Goal: Navigation & Orientation: Find specific page/section

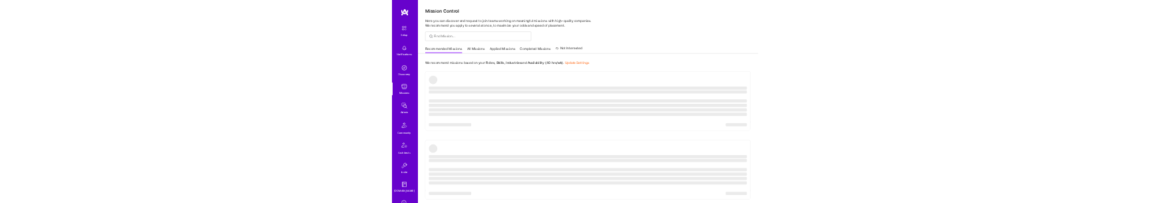
scroll to position [216, 0]
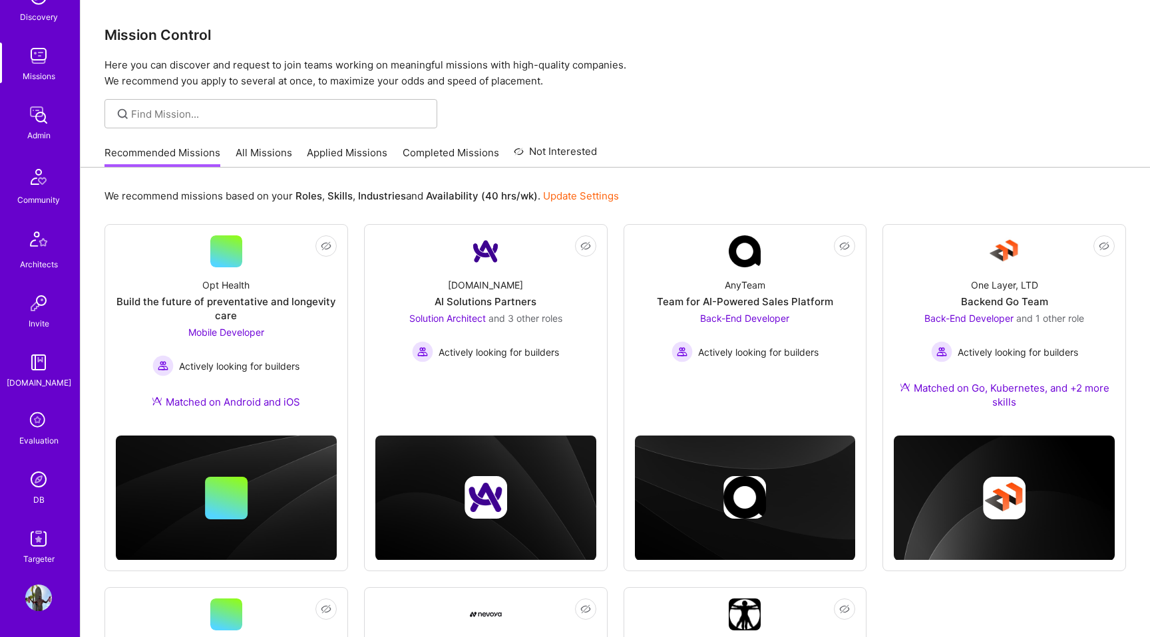
click at [39, 605] on img at bounding box center [38, 598] width 27 height 27
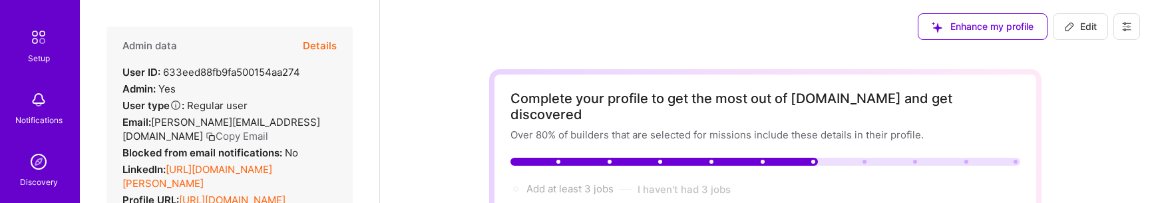
scroll to position [54, 0]
click at [47, 166] on img at bounding box center [38, 159] width 27 height 27
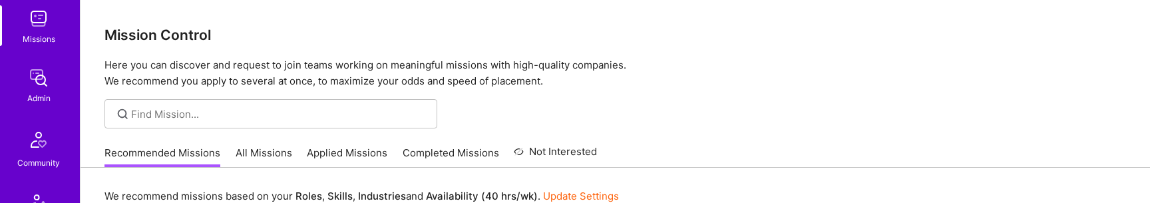
scroll to position [231, 0]
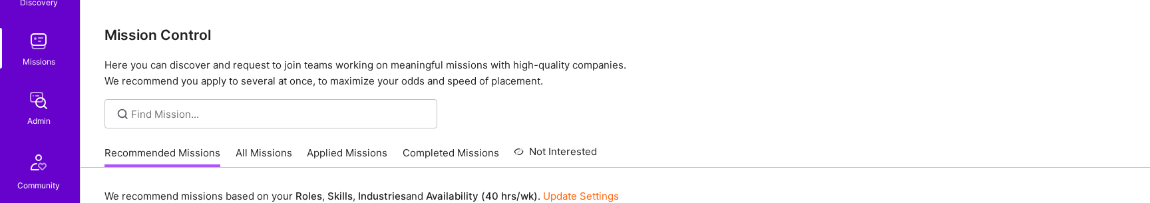
click at [38, 114] on div "Admin" at bounding box center [38, 121] width 23 height 14
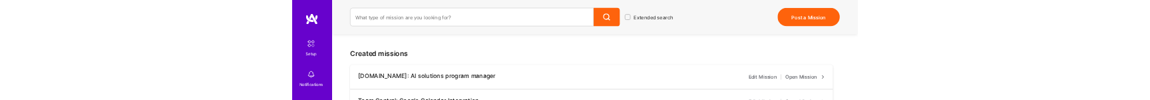
scroll to position [214, 0]
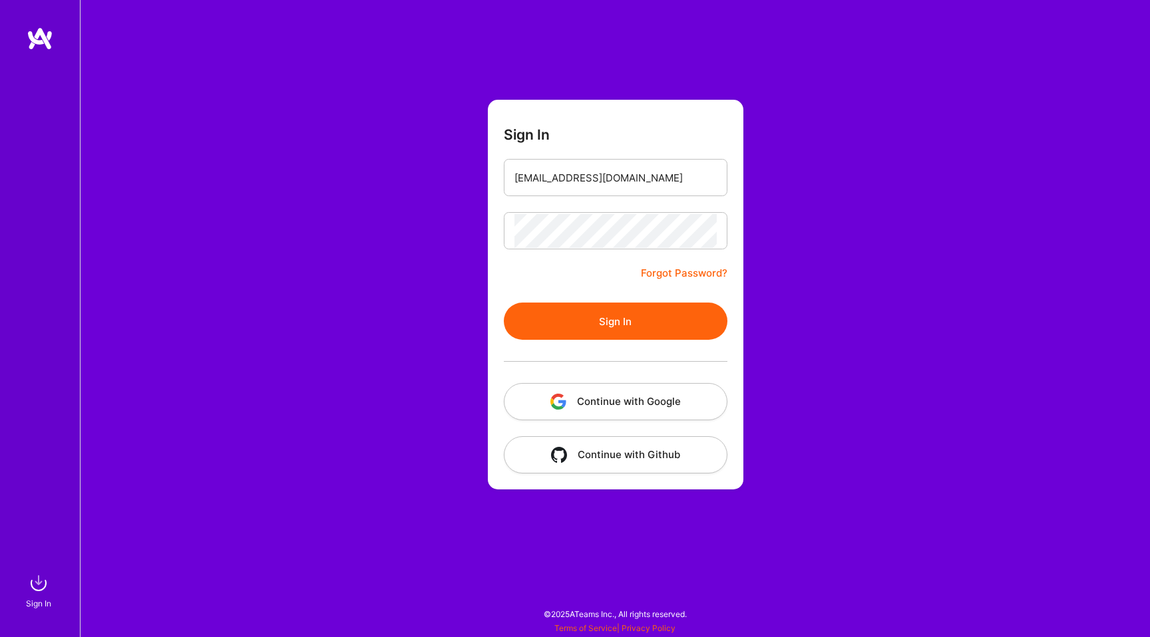
type input "[EMAIL_ADDRESS][DOMAIN_NAME]"
click at [315, 495] on div "Sign In [EMAIL_ADDRESS][DOMAIN_NAME] Forgot Password? Sign In Continue with Goo…" at bounding box center [615, 318] width 1070 height 637
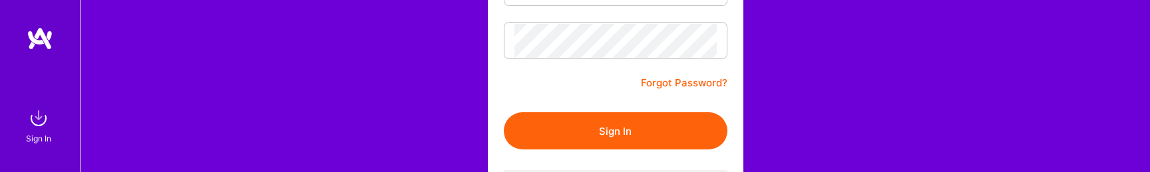
scroll to position [192, 0]
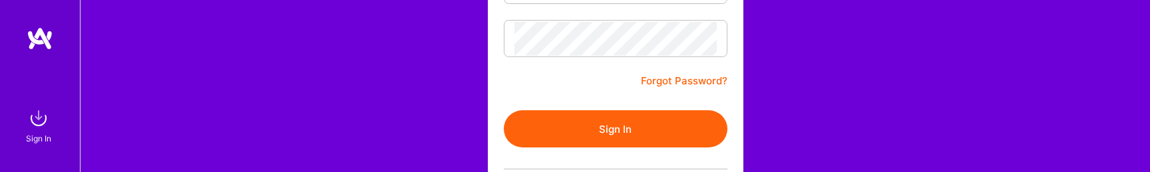
click at [590, 126] on button "Sign In" at bounding box center [616, 128] width 224 height 37
